Goal: Book appointment/travel/reservation

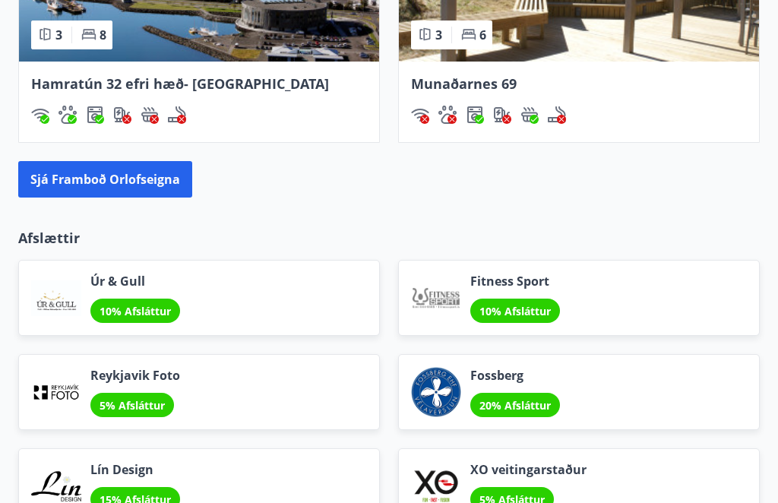
scroll to position [1699, 0]
click at [145, 182] on button "Sjá framboð orlofseigna" at bounding box center [105, 179] width 174 height 36
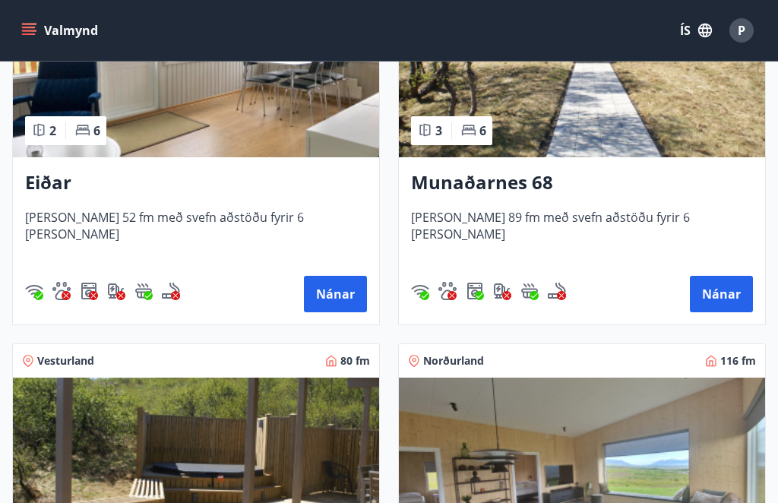
scroll to position [816, 0]
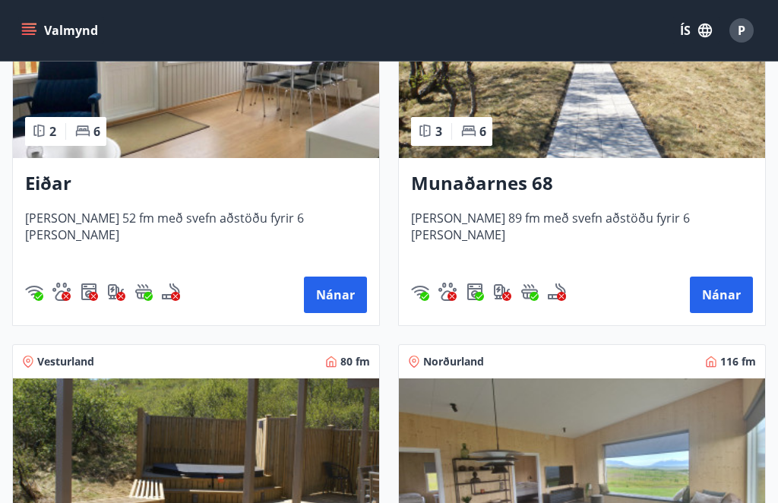
click at [729, 289] on button "Nánar" at bounding box center [721, 294] width 63 height 36
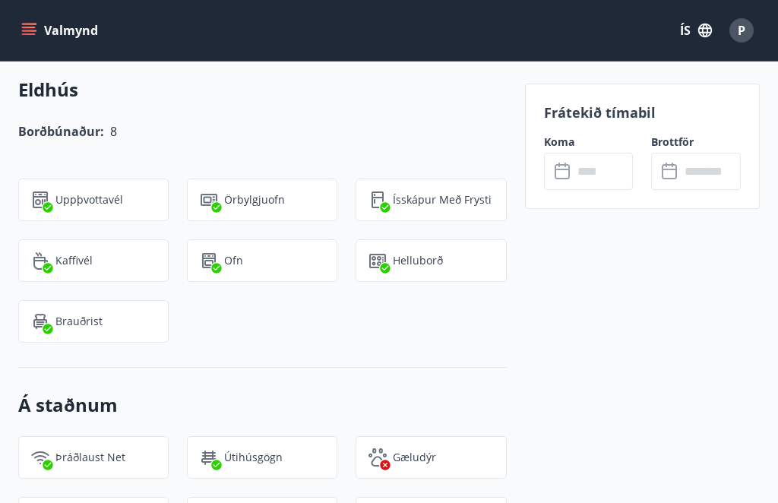
scroll to position [1714, 0]
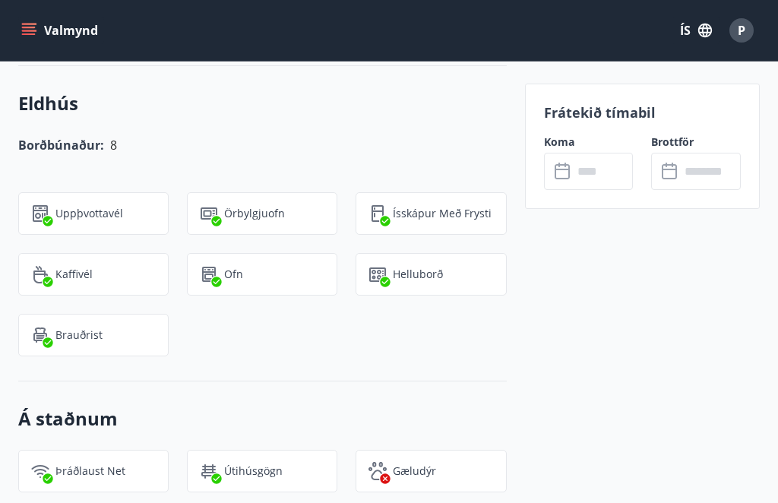
click at [576, 169] on input "text" at bounding box center [603, 171] width 61 height 37
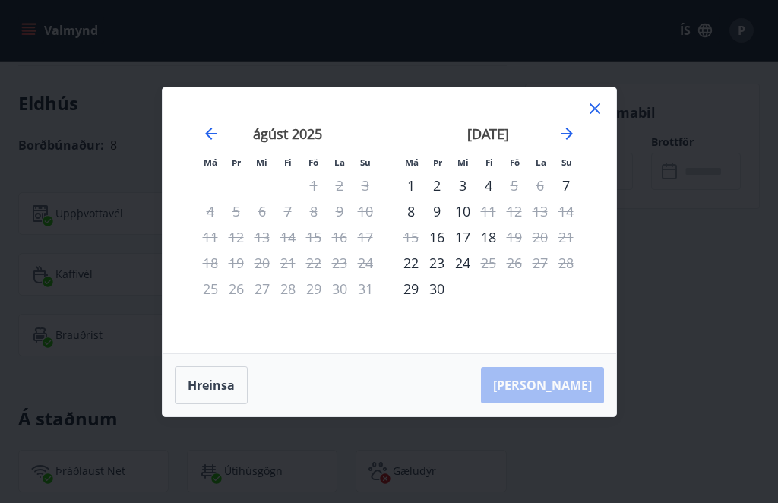
click at [575, 126] on icon "Move forward to switch to the next month." at bounding box center [566, 134] width 18 height 18
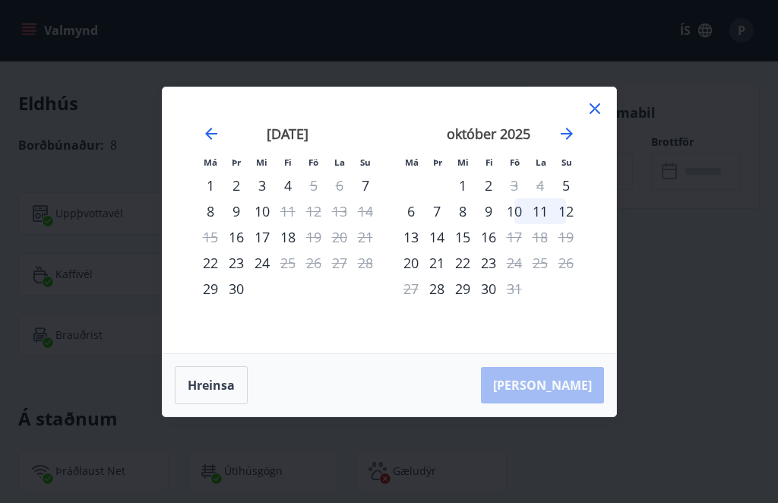
click at [599, 109] on icon at bounding box center [595, 108] width 18 height 18
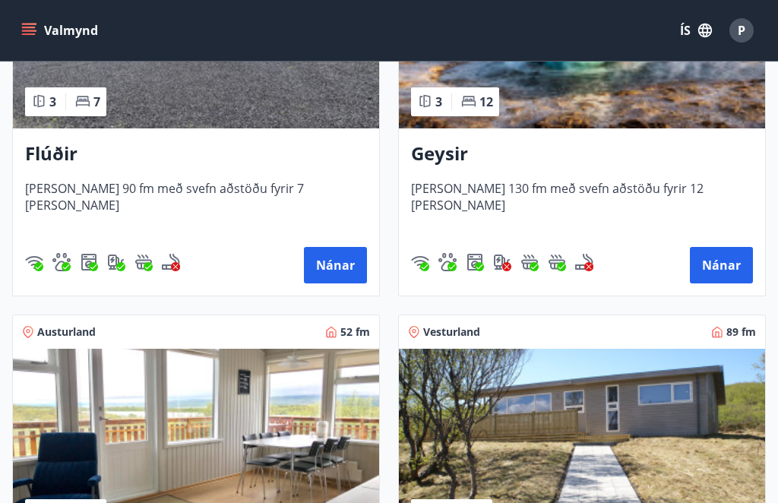
scroll to position [435, 0]
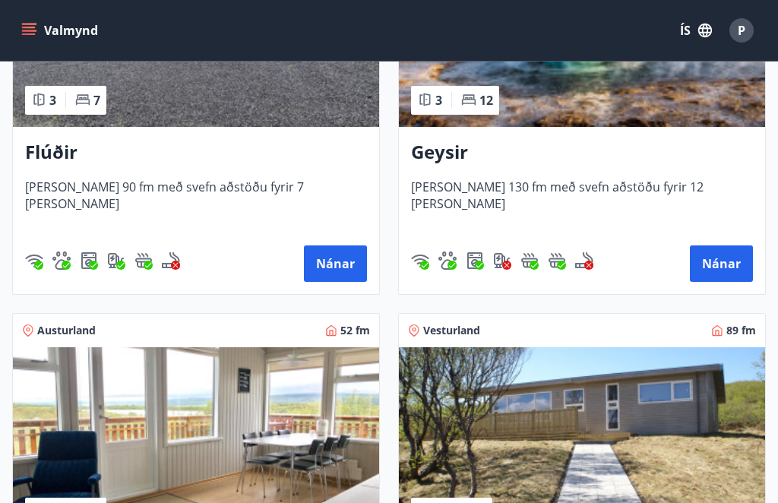
click at [339, 271] on button "Nánar" at bounding box center [335, 263] width 63 height 36
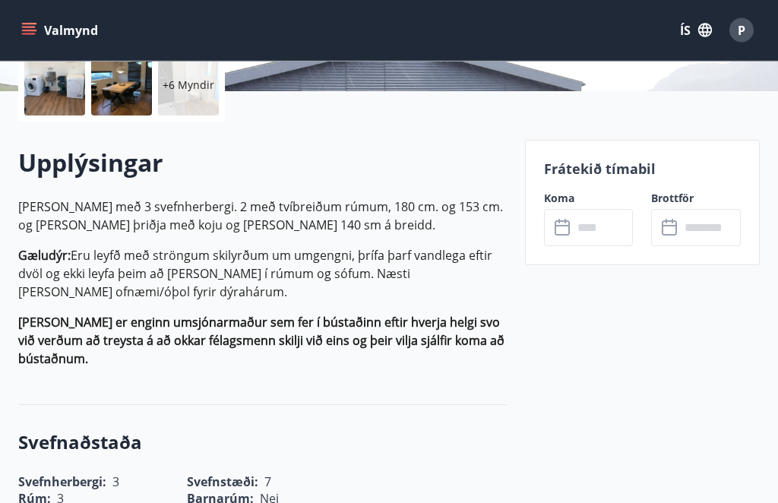
scroll to position [365, 0]
click at [600, 228] on input "text" at bounding box center [603, 227] width 61 height 37
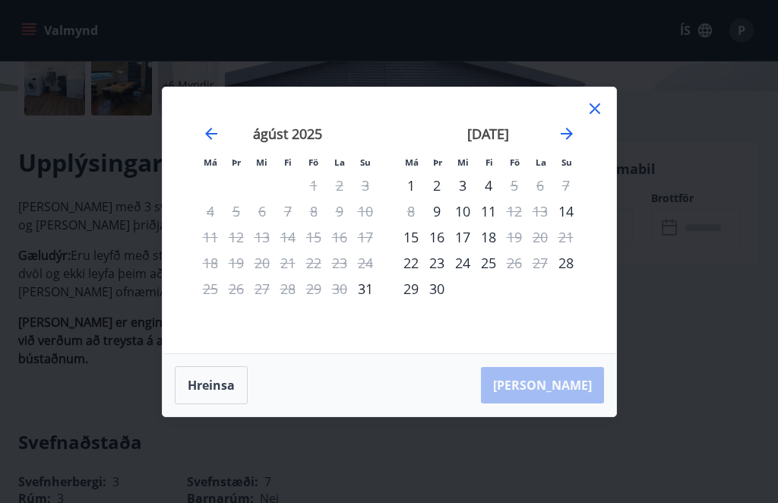
click at [575, 143] on icon "Move forward to switch to the next month." at bounding box center [566, 134] width 18 height 18
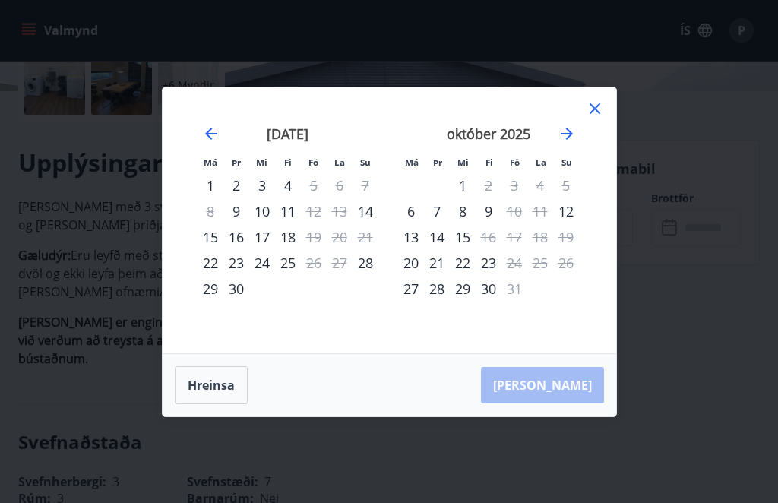
click at [573, 143] on icon "Move forward to switch to the next month." at bounding box center [566, 134] width 18 height 18
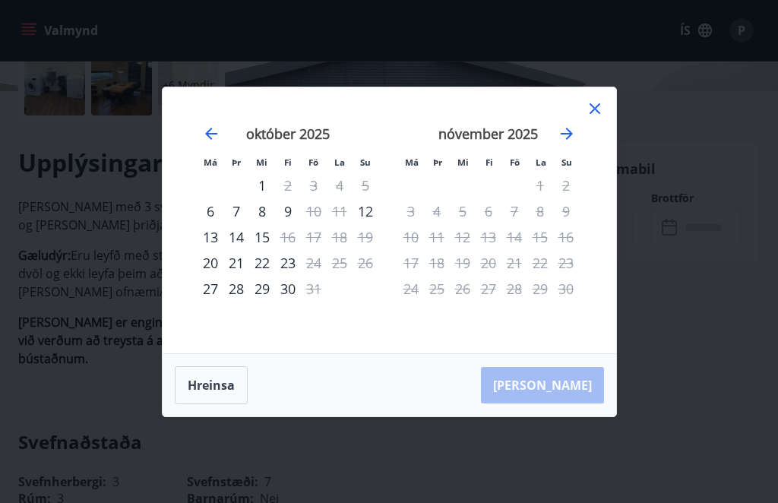
click at [215, 143] on icon "Move backward to switch to the previous month." at bounding box center [211, 134] width 18 height 18
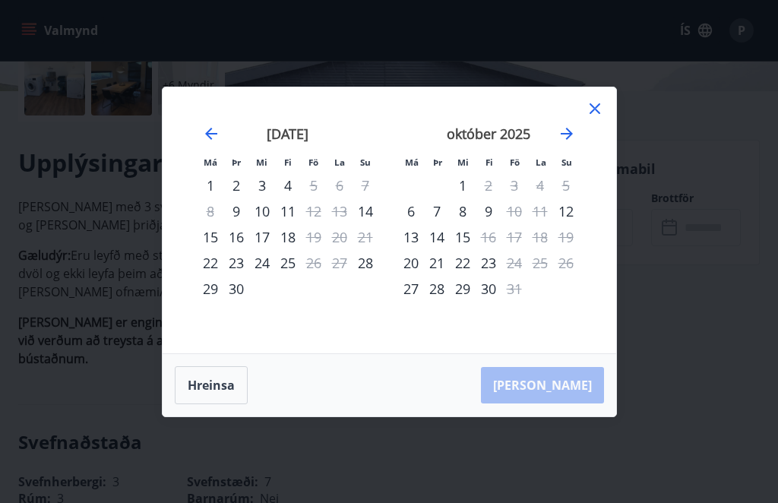
click at [602, 118] on icon at bounding box center [595, 108] width 18 height 18
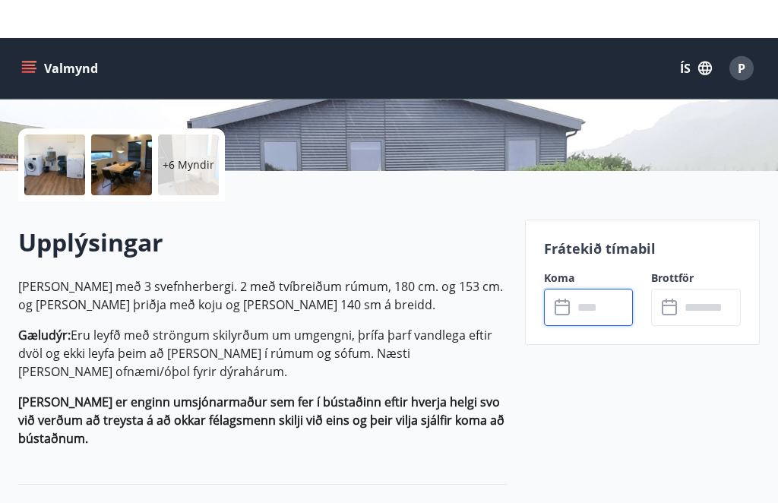
scroll to position [0, 0]
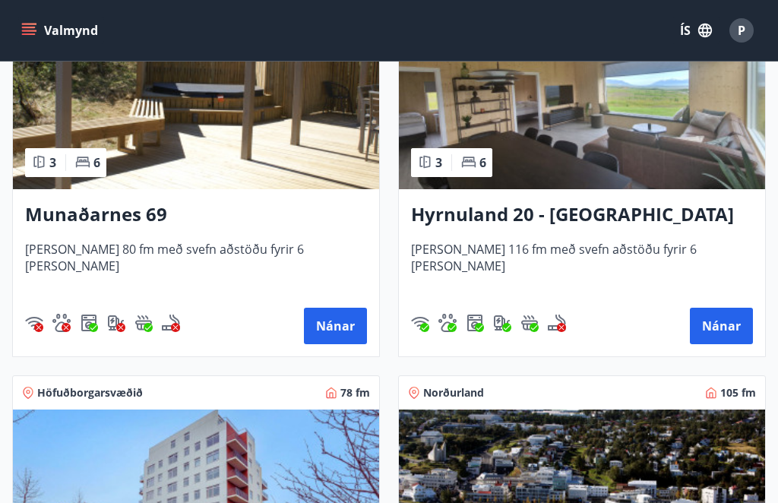
scroll to position [1195, 0]
click at [341, 324] on button "Nánar" at bounding box center [335, 326] width 63 height 36
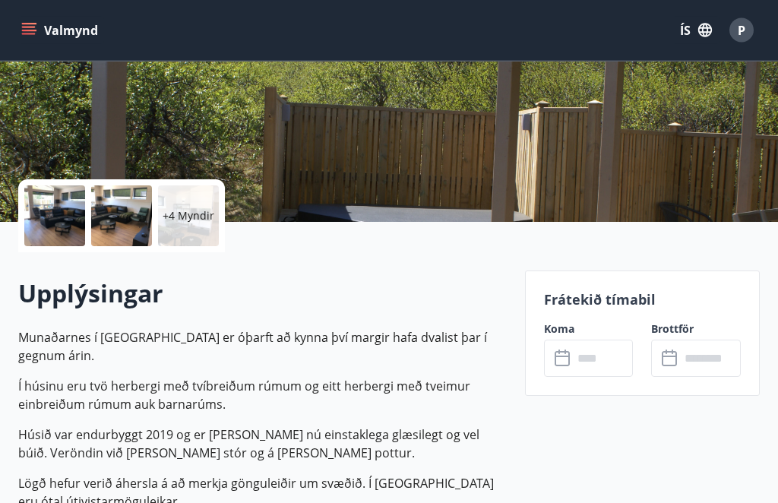
scroll to position [355, 0]
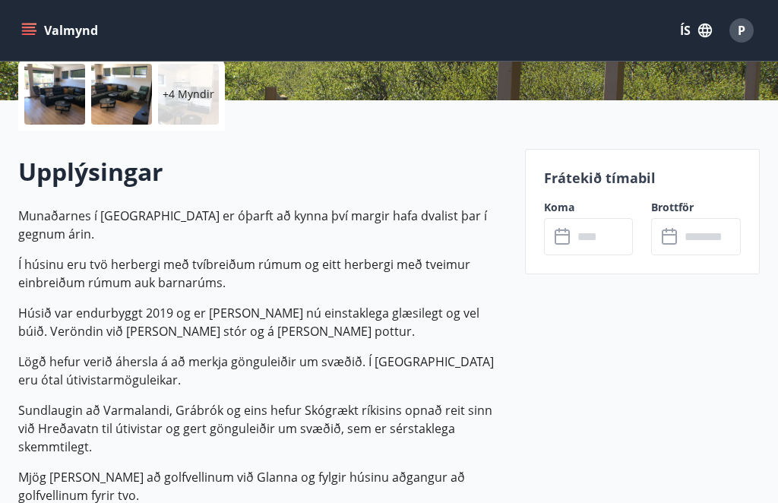
click at [588, 246] on input "text" at bounding box center [603, 236] width 61 height 37
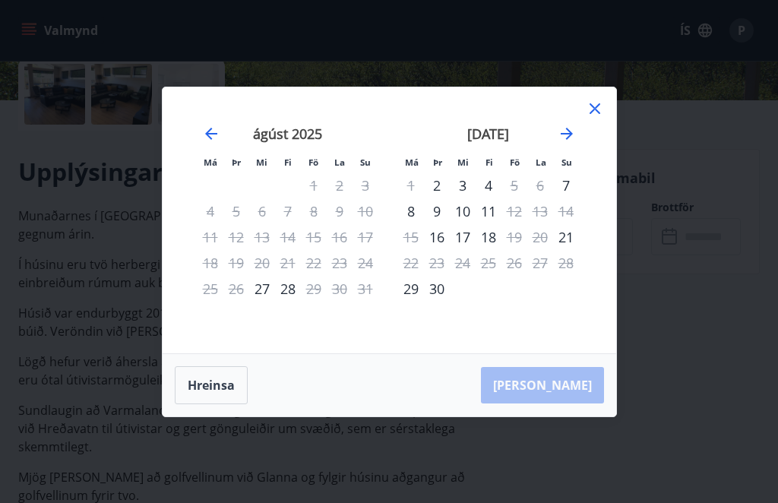
click at [569, 143] on icon "Move forward to switch to the next month." at bounding box center [566, 134] width 18 height 18
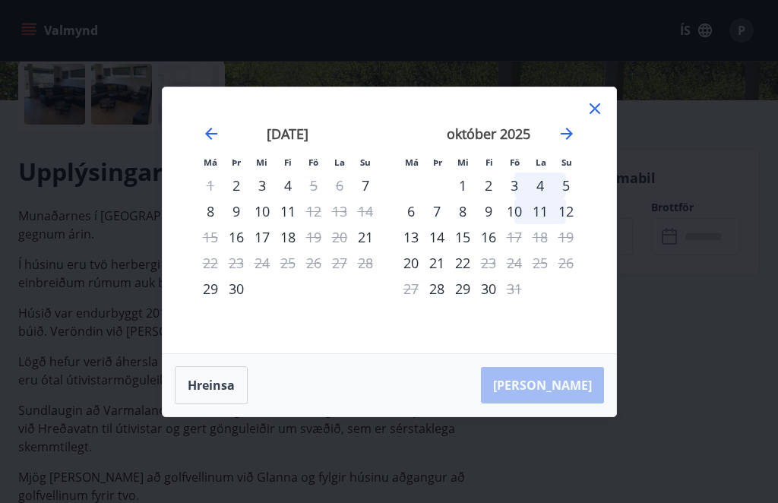
click at [602, 118] on icon at bounding box center [595, 108] width 18 height 18
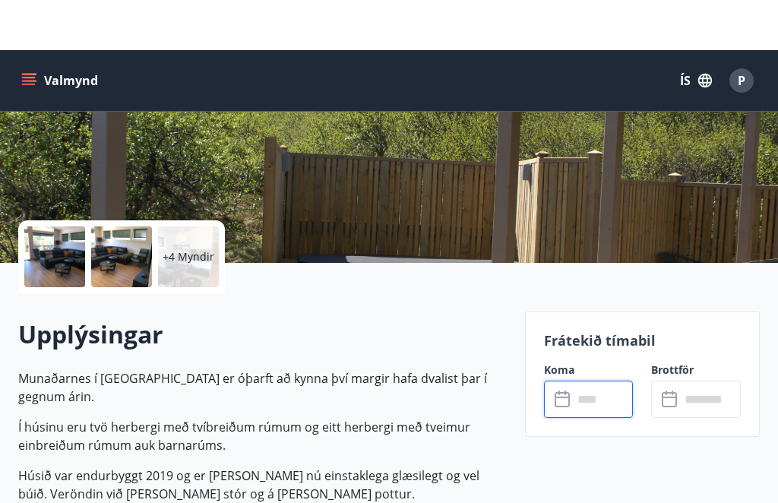
scroll to position [0, 0]
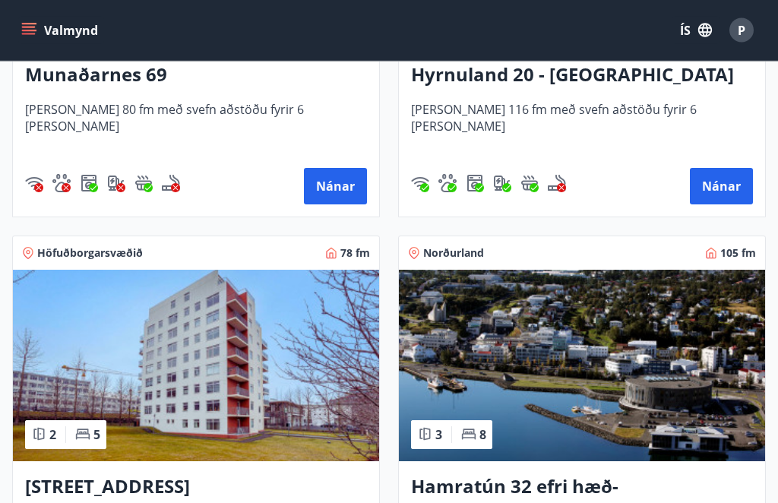
scroll to position [1299, 0]
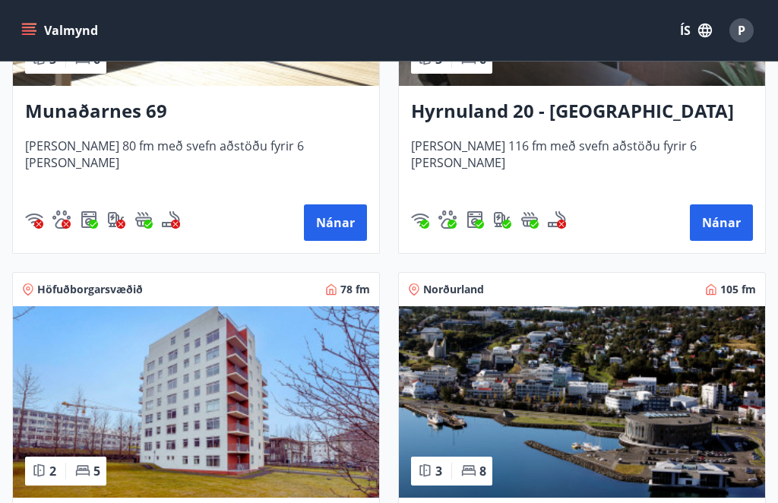
click at [728, 213] on button "Nánar" at bounding box center [721, 222] width 63 height 36
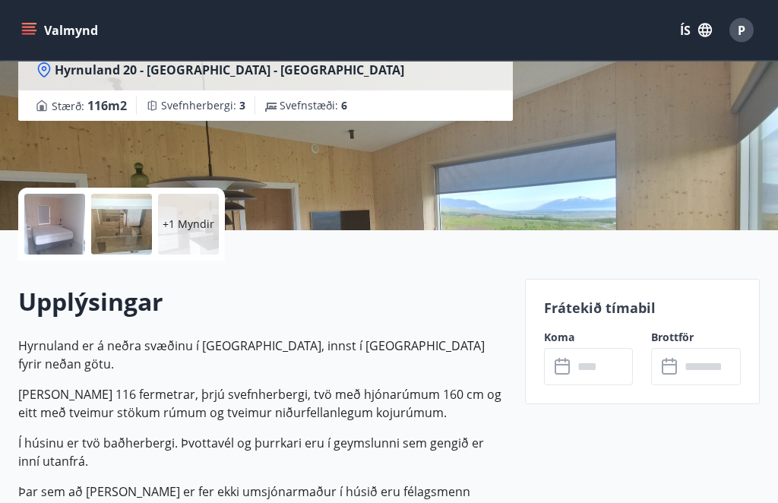
scroll to position [226, 0]
click at [598, 363] on input "text" at bounding box center [603, 366] width 61 height 37
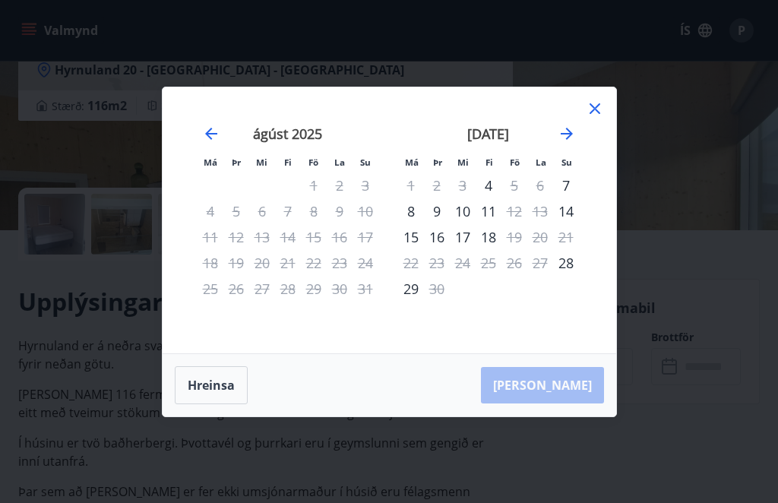
click at [571, 143] on icon "Move forward to switch to the next month." at bounding box center [566, 134] width 18 height 18
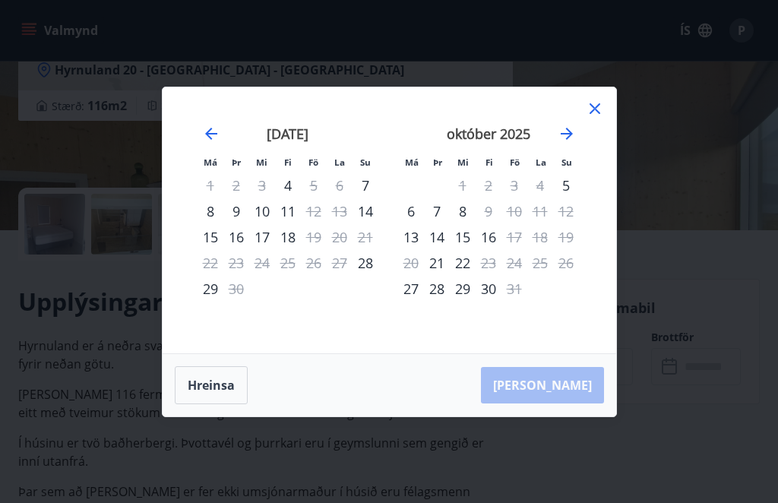
click at [598, 118] on icon at bounding box center [595, 108] width 18 height 18
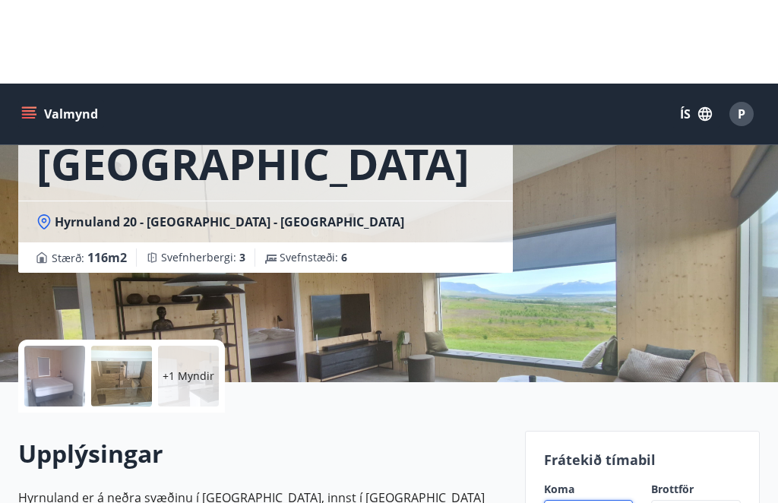
scroll to position [0, 0]
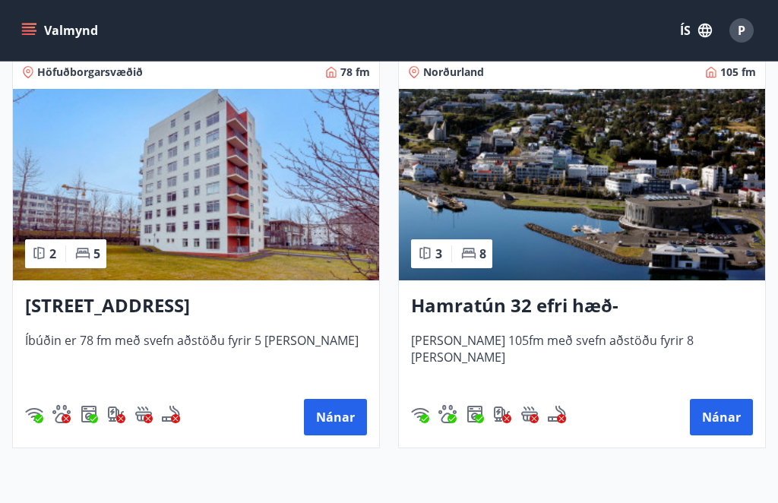
scroll to position [1517, 0]
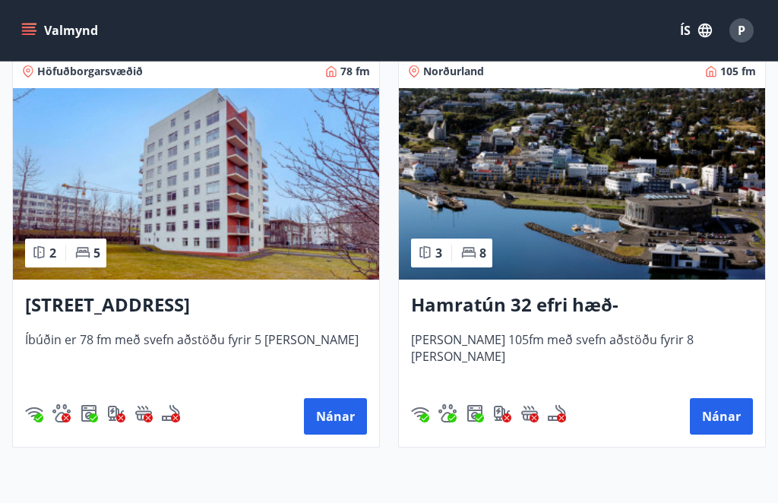
click at [726, 416] on button "Nánar" at bounding box center [721, 416] width 63 height 36
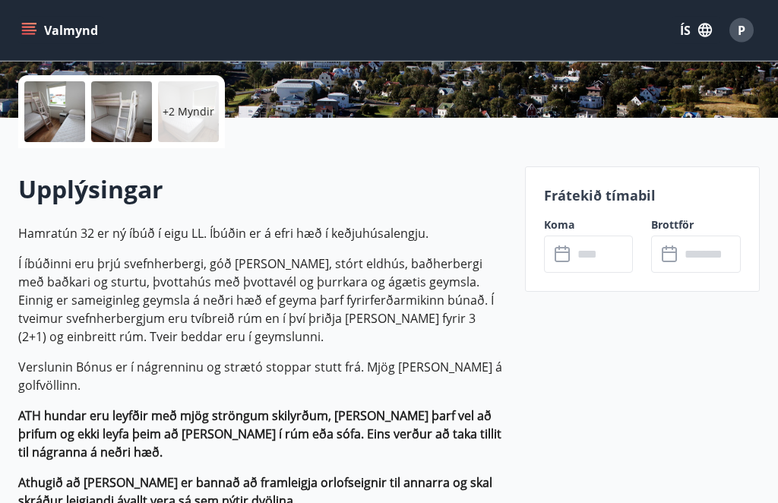
click at [608, 253] on input "text" at bounding box center [603, 254] width 61 height 37
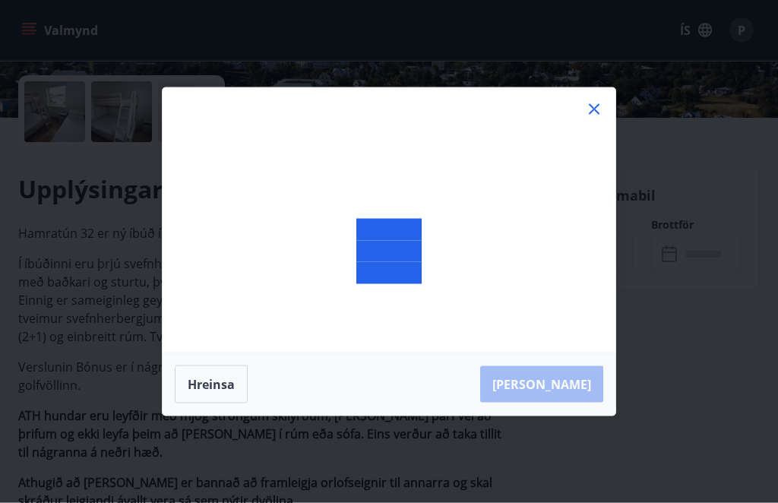
scroll to position [338, 0]
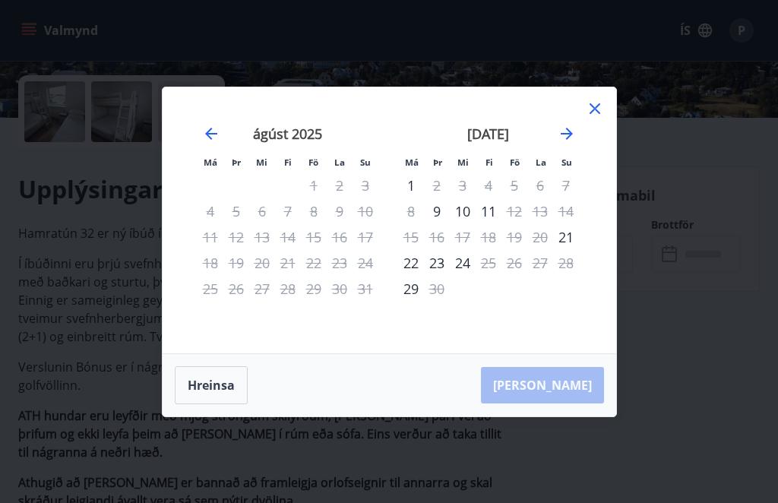
click at [573, 143] on icon "Move forward to switch to the next month." at bounding box center [566, 134] width 18 height 18
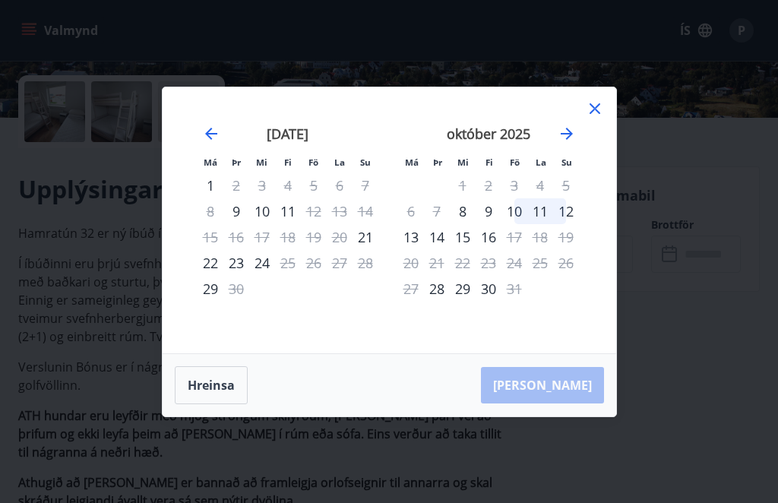
click at [594, 118] on icon at bounding box center [595, 108] width 18 height 18
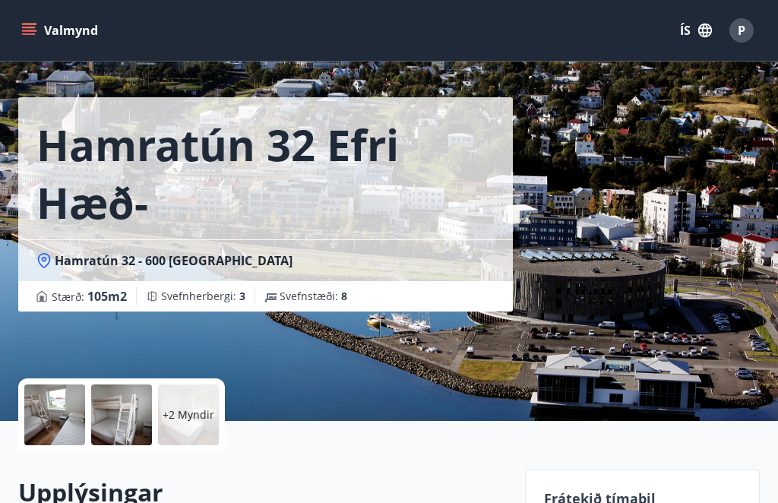
scroll to position [0, 0]
